Goal: Entertainment & Leisure: Consume media (video, audio)

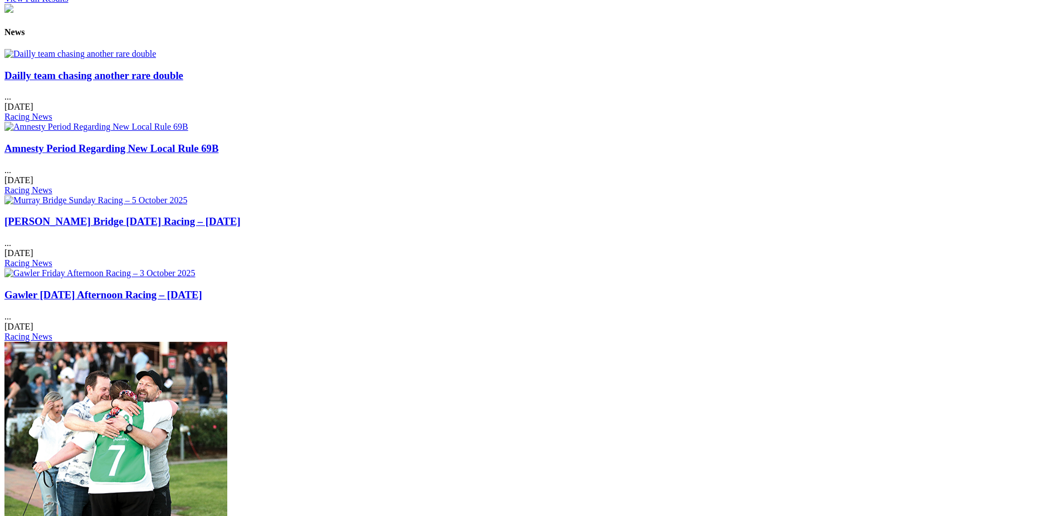
scroll to position [1265, 0]
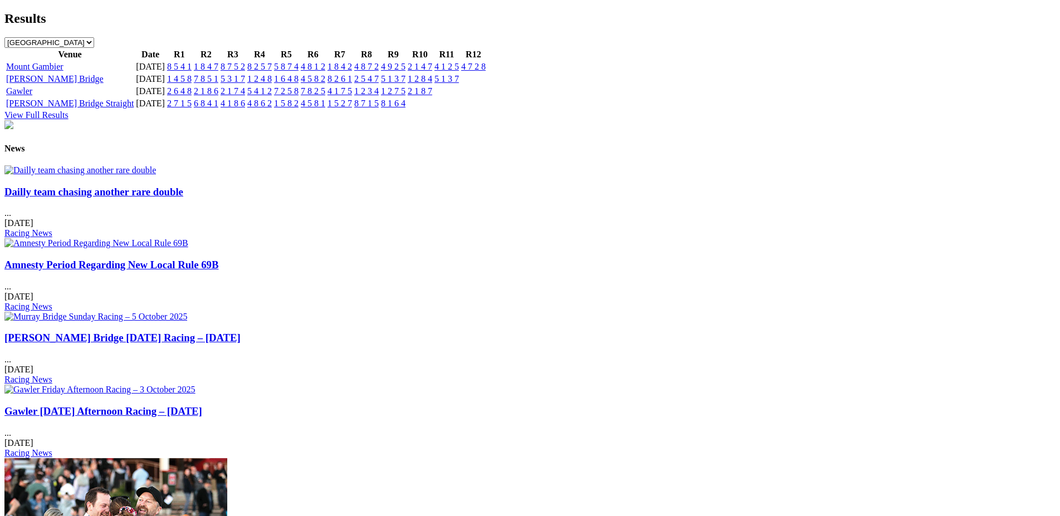
click at [218, 259] on link "Amnesty Period Regarding New Local Rule 69B" at bounding box center [111, 265] width 214 height 12
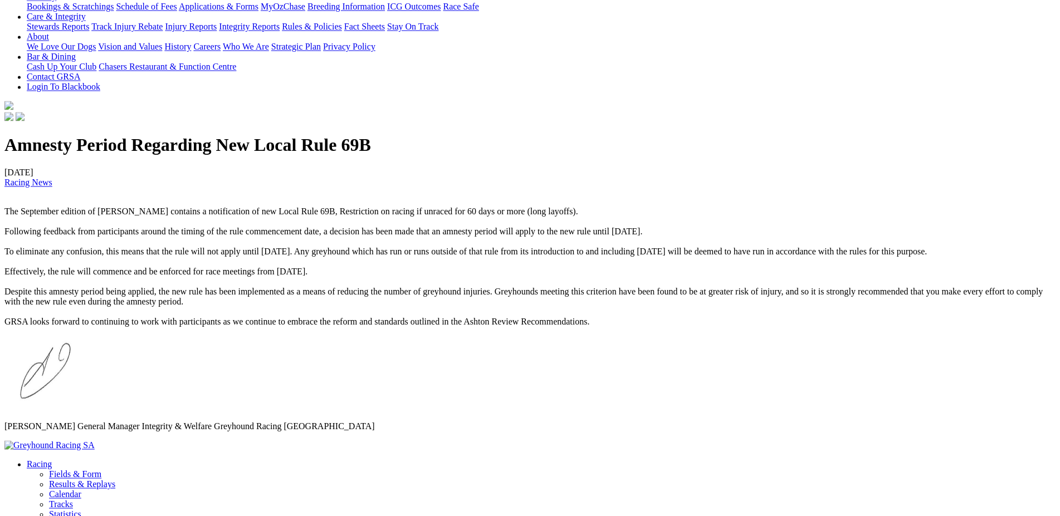
scroll to position [242, 0]
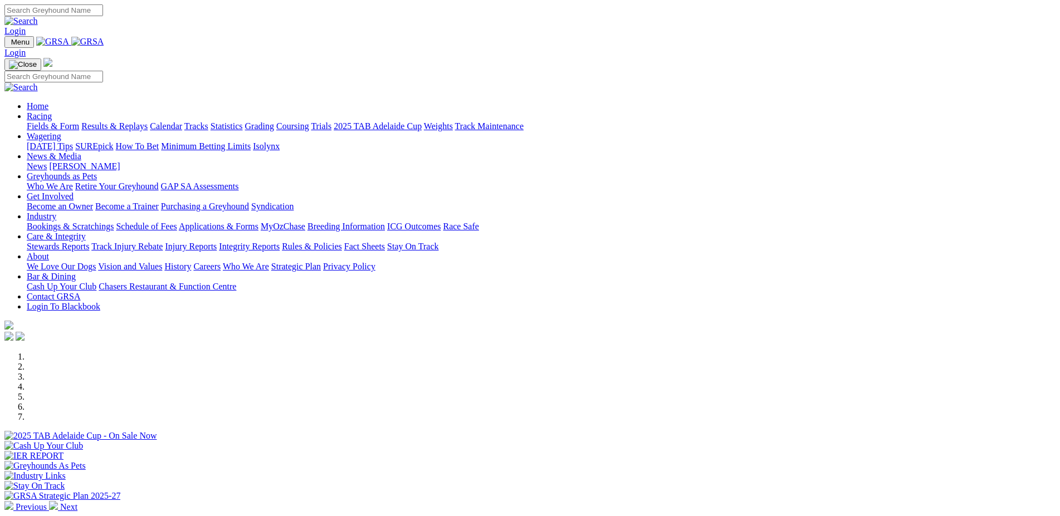
click at [120, 162] on link "[PERSON_NAME]" at bounding box center [84, 166] width 71 height 9
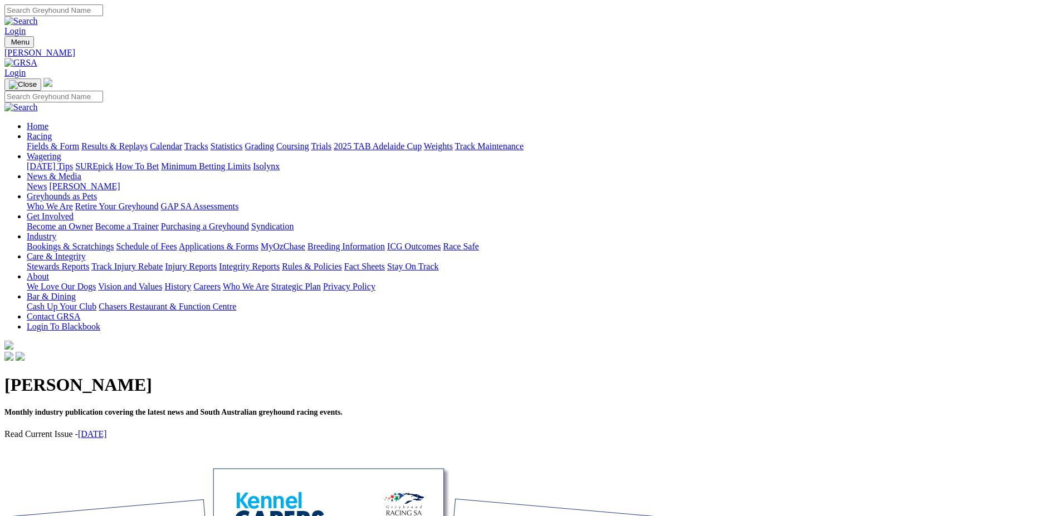
click at [107, 429] on link "September 2025" at bounding box center [92, 433] width 29 height 9
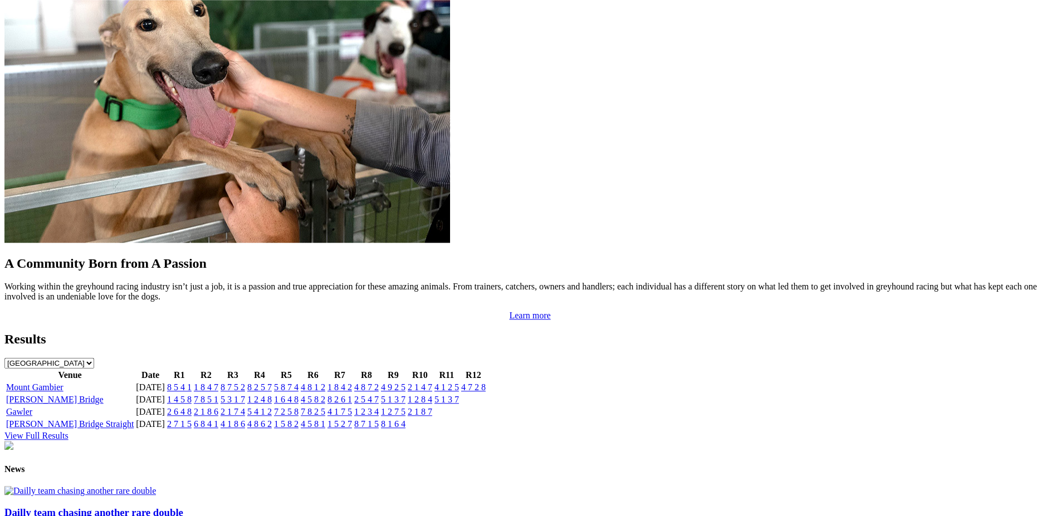
scroll to position [947, 0]
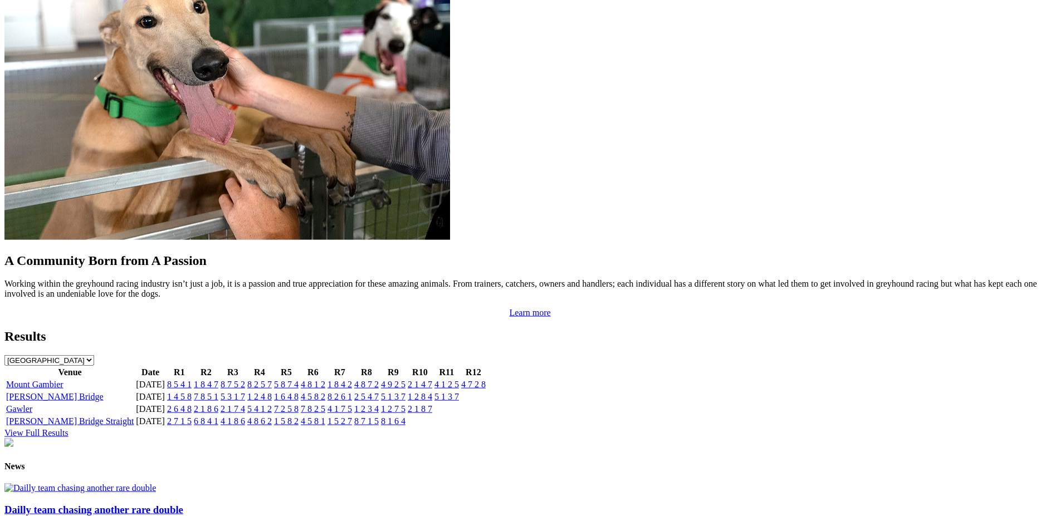
click at [192, 380] on link "8 5 4 1" at bounding box center [179, 384] width 25 height 9
